Goal: Navigation & Orientation: Find specific page/section

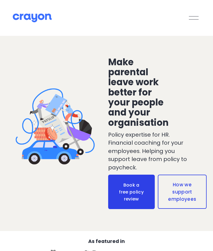
click at [190, 19] on div at bounding box center [194, 18] width 10 height 10
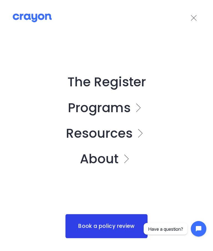
click at [129, 133] on link "Folder: Resources" at bounding box center [106, 133] width 81 height 13
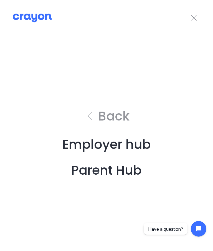
click at [139, 146] on link "Employer hub" at bounding box center [106, 144] width 89 height 13
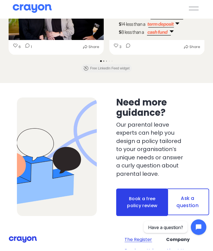
scroll to position [1561, 0]
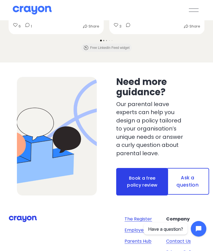
click at [181, 227] on link "About Us" at bounding box center [176, 230] width 20 height 7
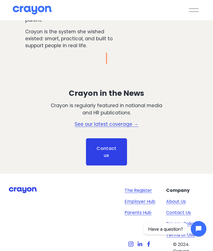
scroll to position [714, 0]
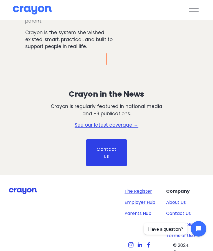
click at [146, 188] on link "The Register" at bounding box center [138, 191] width 27 height 7
